Goal: Information Seeking & Learning: Learn about a topic

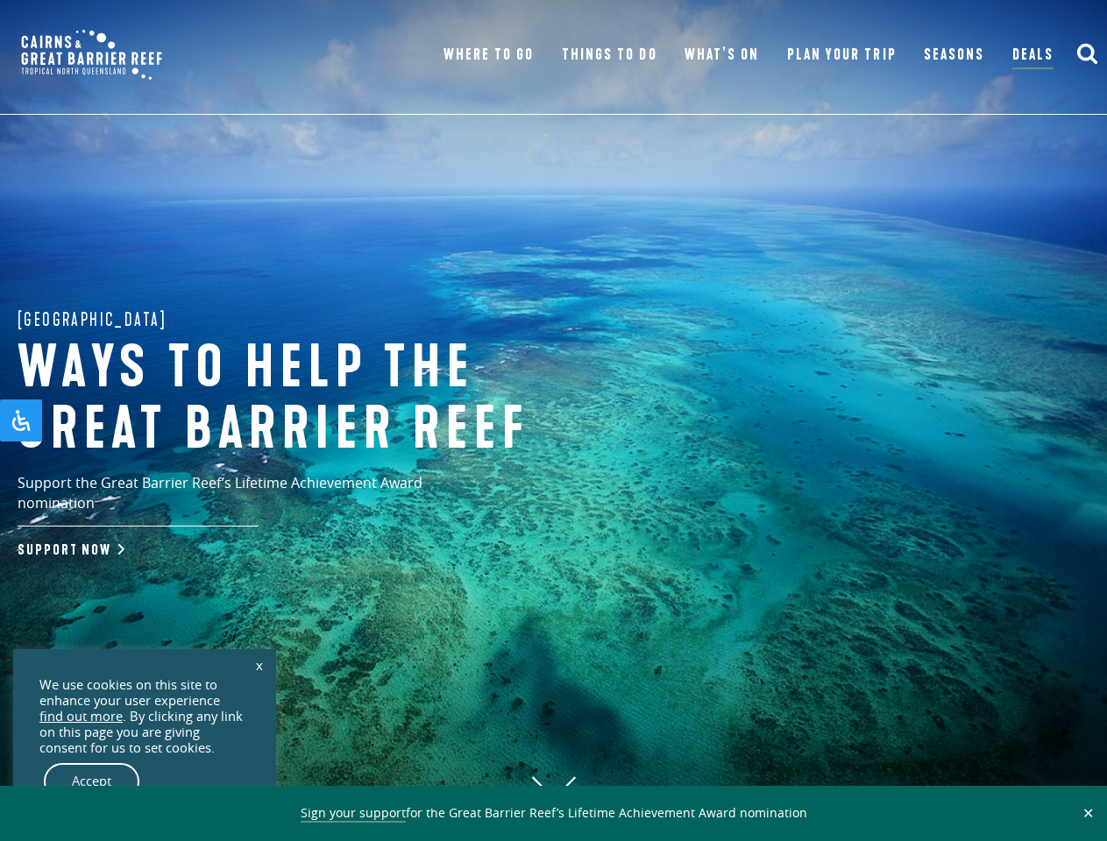
click at [553, 421] on h1 "Ways to help the great barrier reef" at bounding box center [307, 399] width 578 height 122
click at [1088, 813] on button "✕" at bounding box center [1088, 813] width 20 height 16
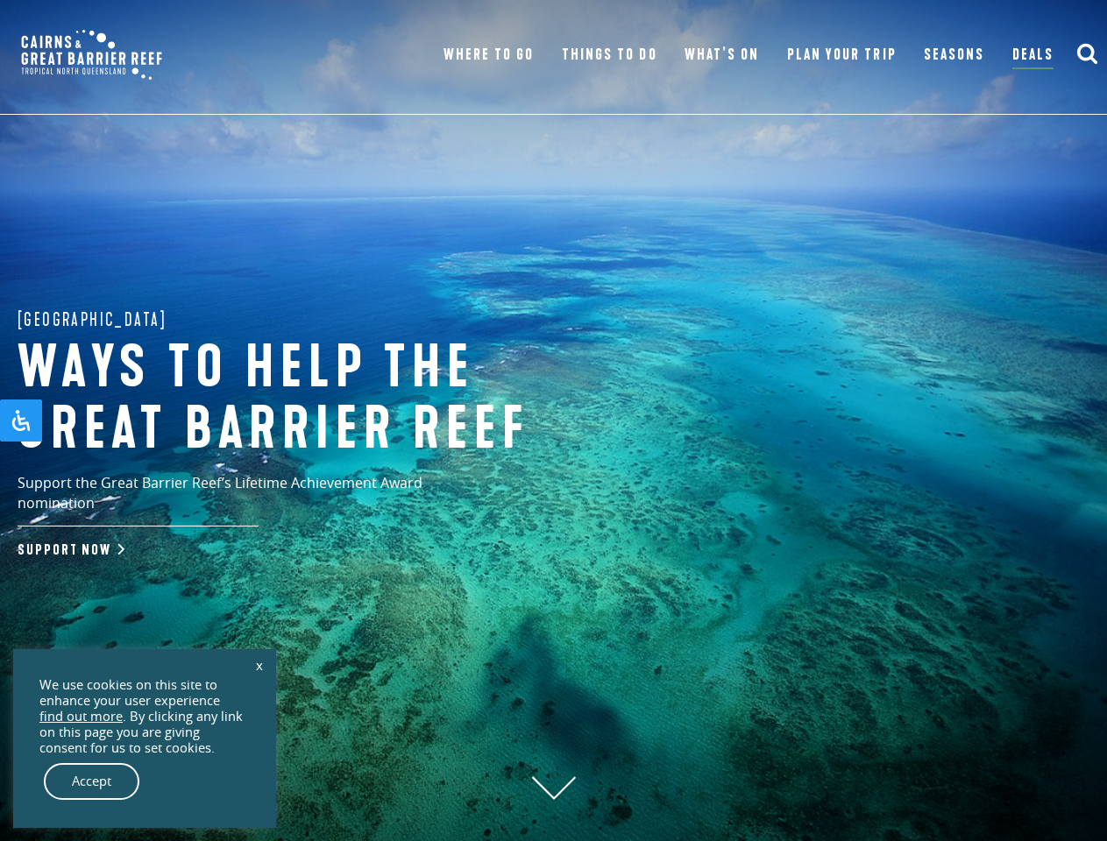
click at [1087, 54] on icon "submit" at bounding box center [1087, 53] width 22 height 22
click at [259, 665] on link "x" at bounding box center [259, 665] width 25 height 39
click at [145, 782] on div "Accept" at bounding box center [144, 781] width 210 height 37
click at [92, 782] on div "We use cookies on this site to enhance your user experience find out more . By …" at bounding box center [144, 738] width 210 height 123
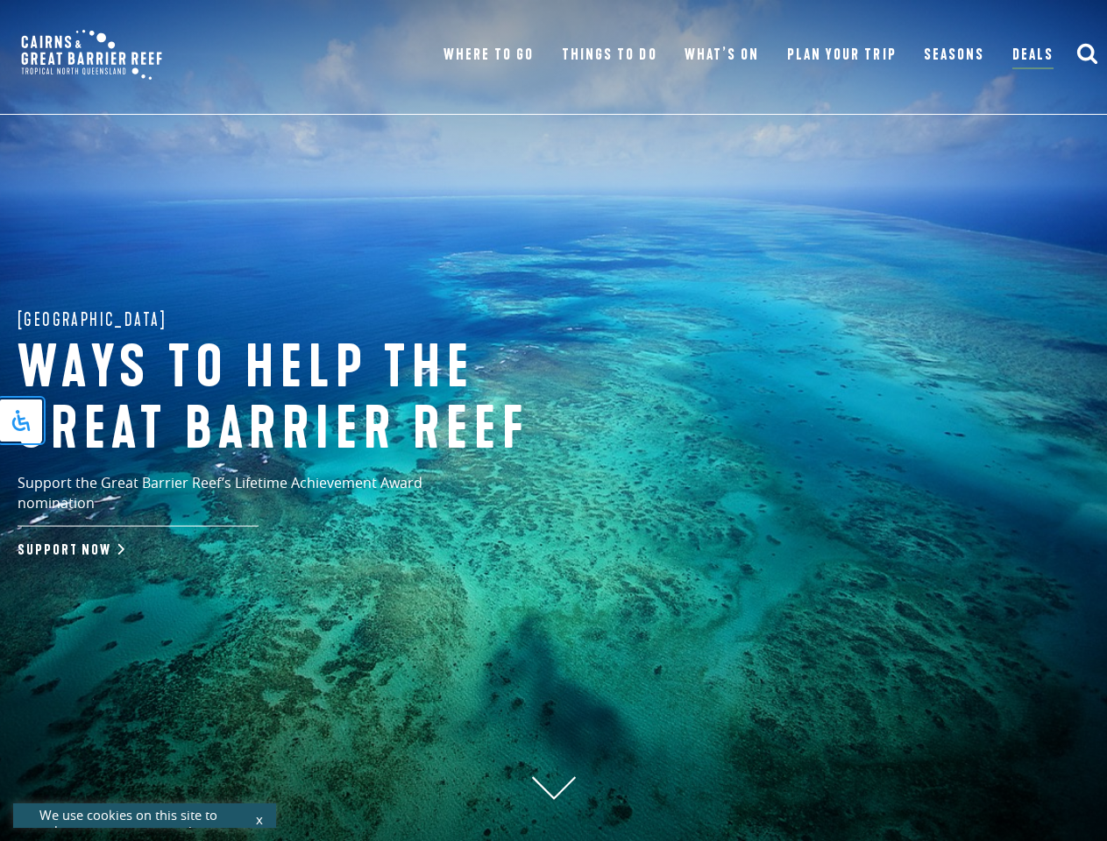
click at [21, 421] on icon "Open Accessibility Panel" at bounding box center [21, 420] width 21 height 21
click at [0, 0] on div "[MEDICAL_DATA] Friendly Mode [MEDICAL_DATA] Friendly Mode Reduces distractions …" at bounding box center [0, 0] width 0 height 0
